Goal: Entertainment & Leisure: Consume media (video, audio)

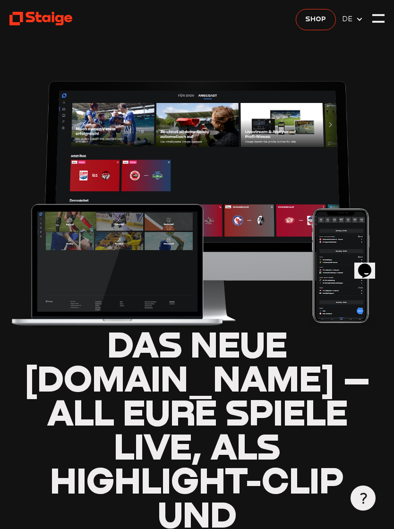
click at [379, 21] on div at bounding box center [378, 18] width 12 height 12
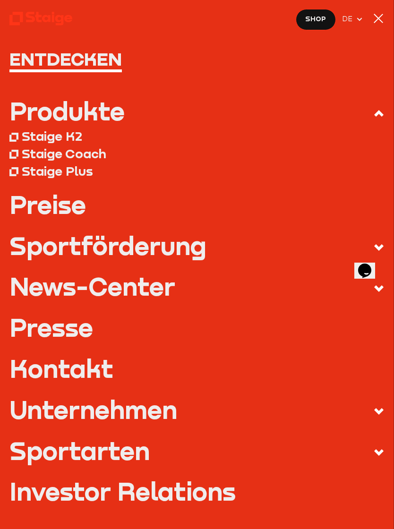
click at [388, 9] on nav "Entdecken Produkte Staige K2 Staige Coach Staige Plus Preise Blog FAQ" at bounding box center [197, 264] width 394 height 529
click at [386, 30] on nav "Entdecken Produkte Staige K2 Staige Coach Staige Plus Preise Blog FAQ" at bounding box center [197, 264] width 394 height 529
click at [379, 19] on div at bounding box center [378, 18] width 9 height 9
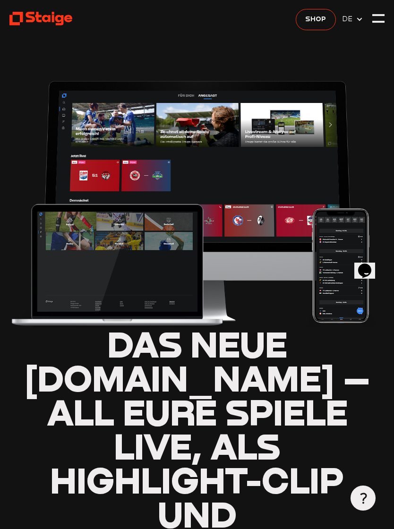
click at [29, 4] on header "Das neue Staige.tv – all eure Spiele live, als Highlight-Clip und Wiederholung_…" at bounding box center [197, 391] width 376 height 783
click at [31, 15] on icon at bounding box center [40, 19] width 63 height 16
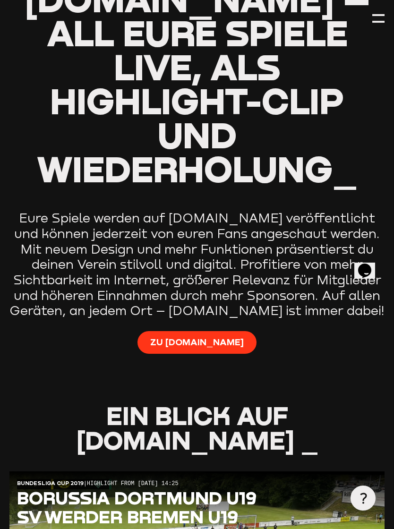
click at [183, 336] on span "Zu Staige.tv" at bounding box center [197, 342] width 94 height 12
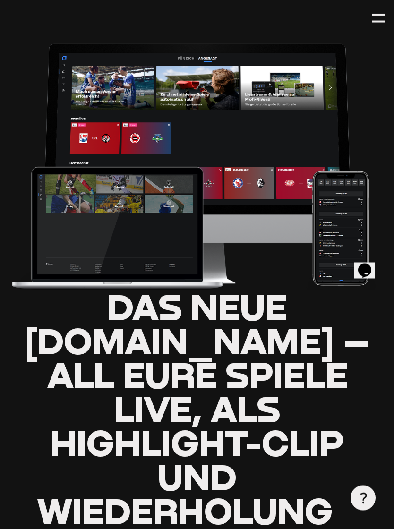
scroll to position [0, 0]
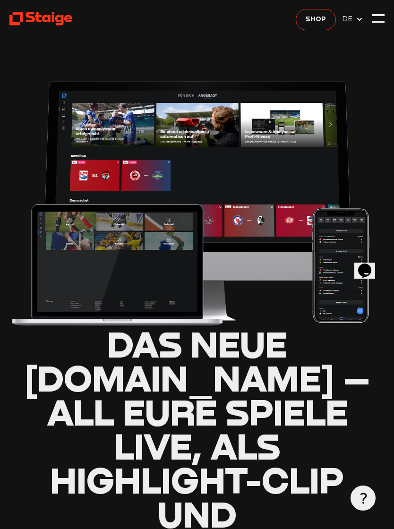
click at [369, 21] on header "Das neue Staige.tv – all eure Spiele live, als Highlight-Clip und Wiederholung_…" at bounding box center [197, 391] width 376 height 783
click at [379, 25] on div at bounding box center [378, 18] width 12 height 12
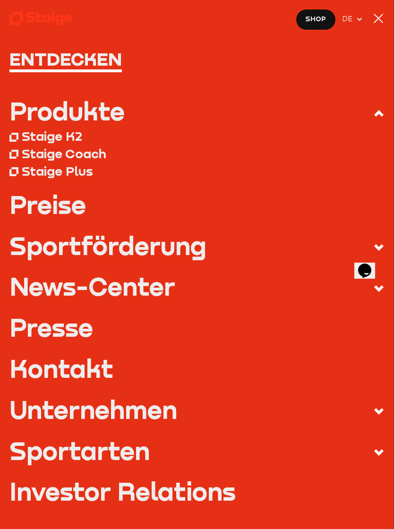
click at [29, 137] on div "Staige K2" at bounding box center [52, 137] width 60 height 16
click at [113, 245] on div "Sportförderung" at bounding box center [107, 245] width 197 height 25
click at [0, 0] on input "Sportförderung" at bounding box center [0, 0] width 0 height 0
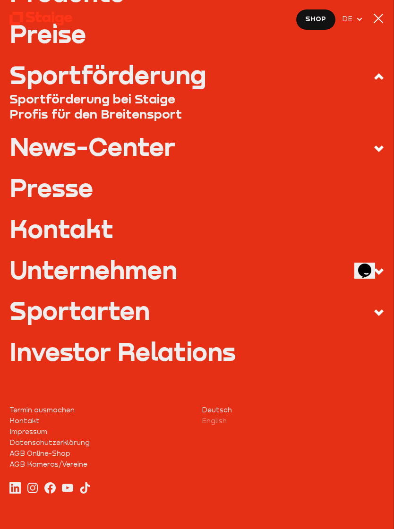
scroll to position [118, 0]
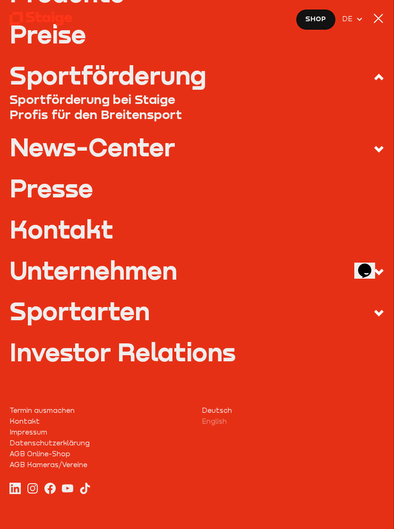
click at [64, 308] on div "Sportarten" at bounding box center [79, 311] width 140 height 25
click at [0, 0] on input "Sportarten" at bounding box center [0, 0] width 0 height 0
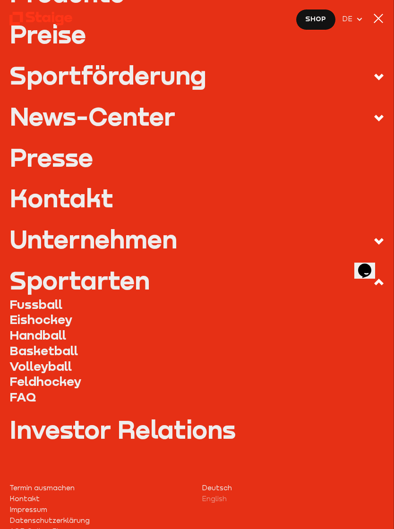
click at [23, 302] on link "Fussball" at bounding box center [197, 305] width 376 height 16
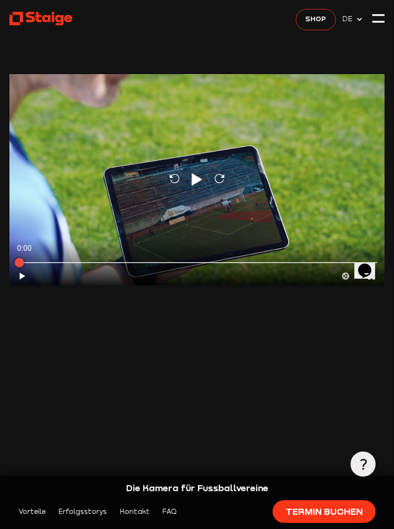
click at [203, 178] on icon "Play" at bounding box center [197, 179] width 17 height 17
